Goal: Task Accomplishment & Management: Use online tool/utility

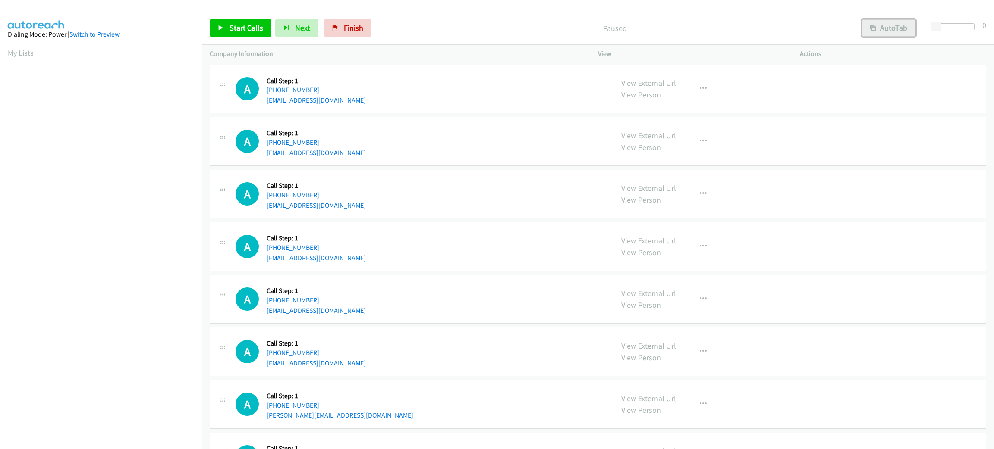
click at [905, 22] on button "AutoTab" at bounding box center [888, 27] width 53 height 17
click at [940, 27] on span at bounding box center [937, 27] width 10 height 10
click at [255, 10] on div at bounding box center [493, 16] width 986 height 33
click at [257, 28] on span "Start Calls" at bounding box center [246, 28] width 34 height 10
click at [245, 23] on span "Pause" at bounding box center [238, 28] width 19 height 10
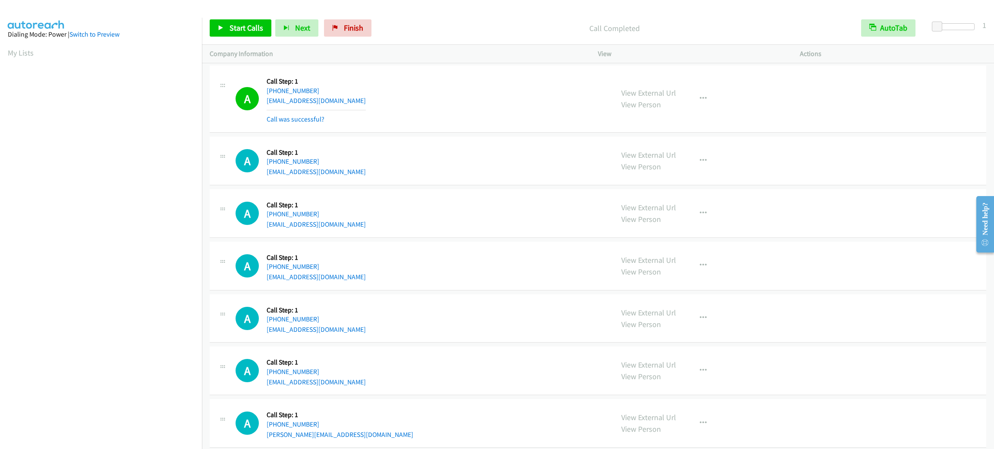
drag, startPoint x: 405, startPoint y: 110, endPoint x: 385, endPoint y: 103, distance: 21.7
click at [405, 110] on div "A Callback Scheduled Call Step: 1 America/New_York [PHONE_NUMBER] [EMAIL_ADDRES…" at bounding box center [421, 98] width 370 height 51
